Goal: Register for event/course

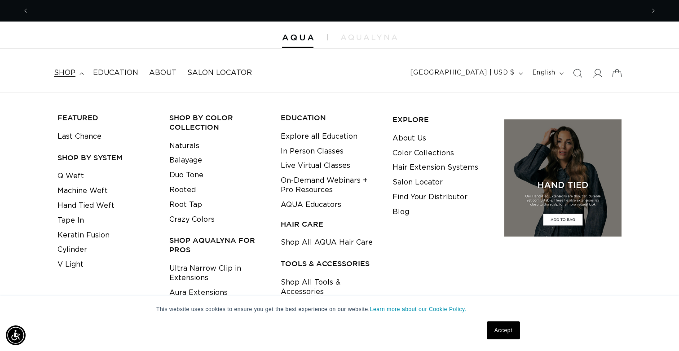
scroll to position [0, 1230]
click at [74, 266] on link "V Light" at bounding box center [70, 264] width 26 height 15
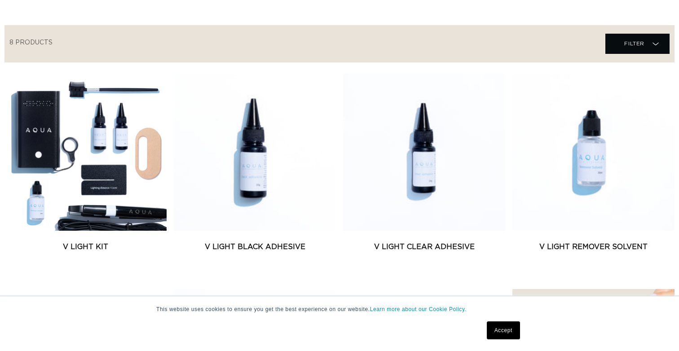
scroll to position [305, 0]
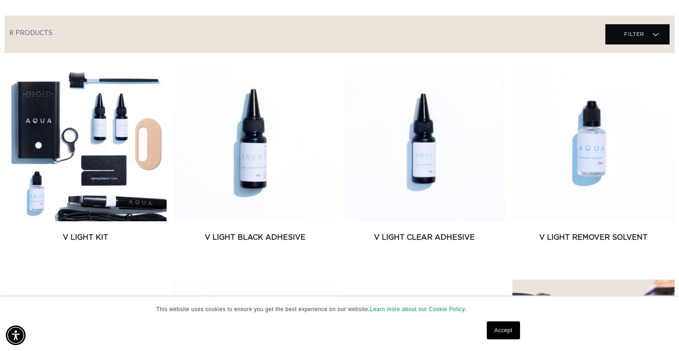
click at [512, 329] on link "Accept" at bounding box center [503, 331] width 33 height 18
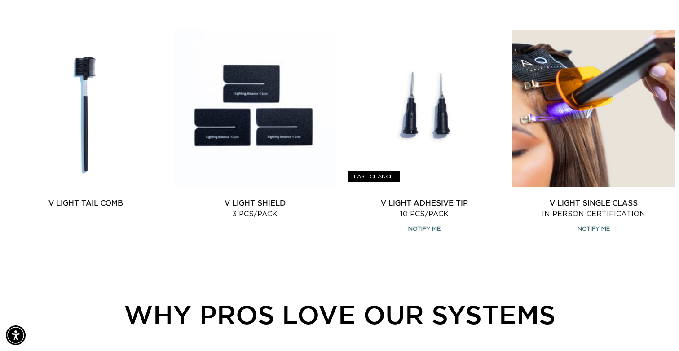
scroll to position [0, 0]
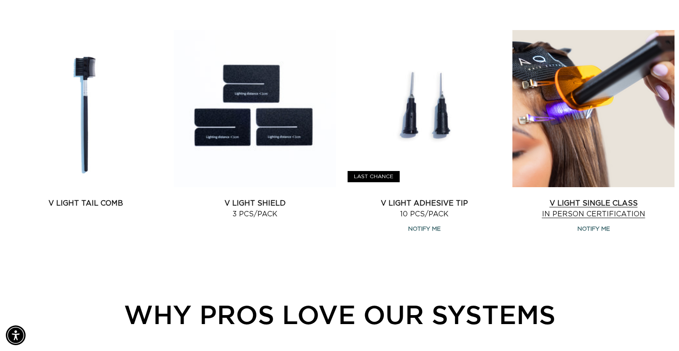
click at [578, 198] on link "V Light Single Class In Person Certification" at bounding box center [593, 209] width 162 height 22
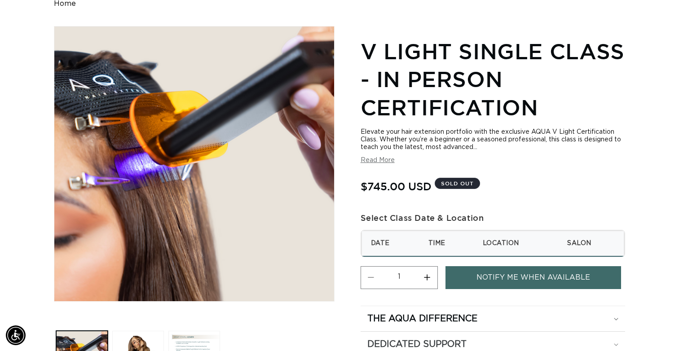
scroll to position [0, 615]
